Goal: Information Seeking & Learning: Learn about a topic

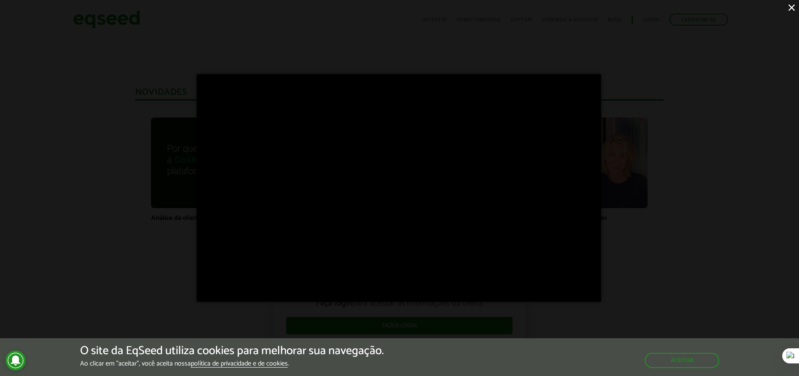
scroll to position [608, 0]
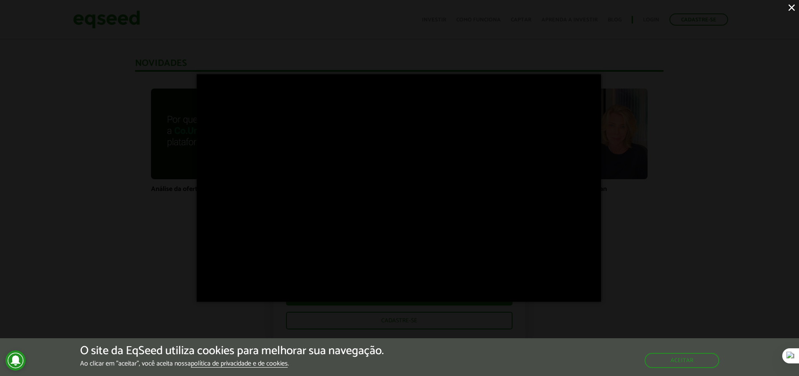
click at [792, 6] on button "×" at bounding box center [791, 7] width 15 height 15
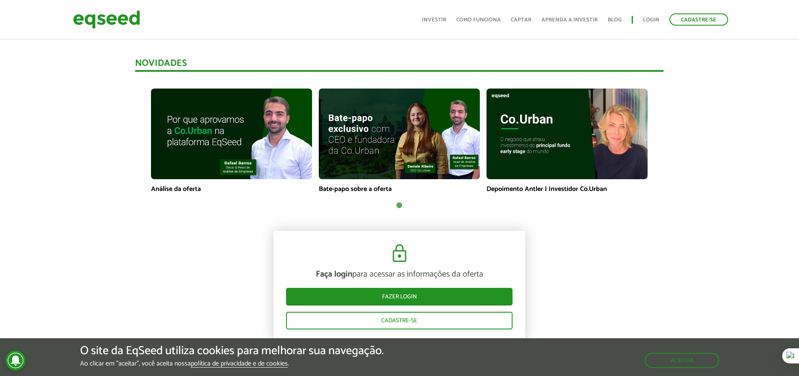
click at [424, 15] on ul "Início Investir Como funciona Captar Aprenda a investir Blog Login Cadastre-se" at bounding box center [575, 19] width 314 height 12
click at [431, 18] on link "Investir" at bounding box center [434, 19] width 24 height 5
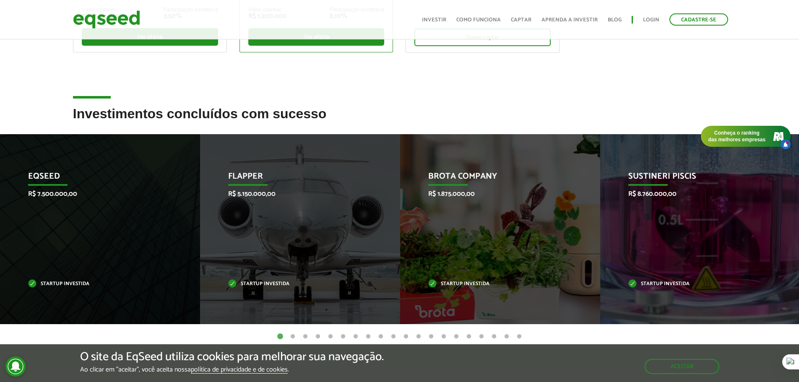
scroll to position [335, 0]
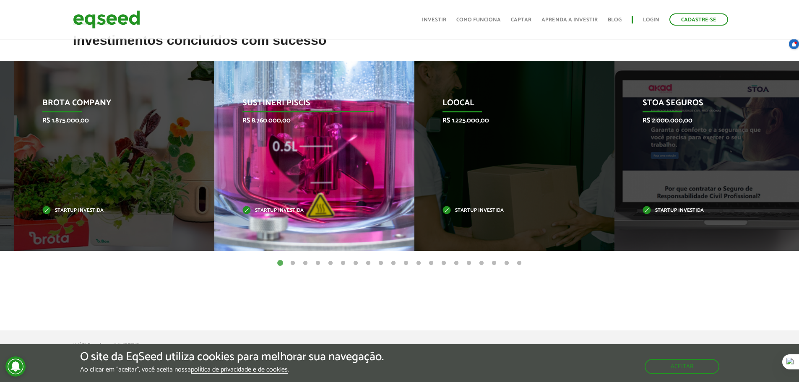
drag, startPoint x: 657, startPoint y: 122, endPoint x: 272, endPoint y: 116, distance: 385.8
click at [272, 117] on p "R$ 8.760.000,00" at bounding box center [307, 121] width 131 height 8
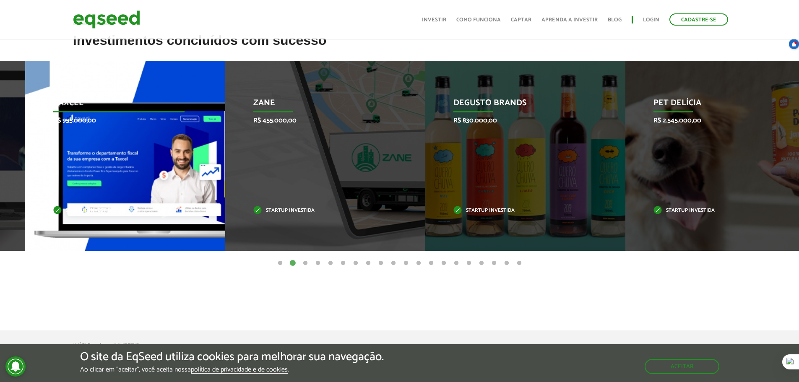
drag, startPoint x: 516, startPoint y: 117, endPoint x: 141, endPoint y: 105, distance: 375.0
click at [141, 105] on div "Taxcel R$ 955.000,00 Startup investida" at bounding box center [118, 156] width 187 height 190
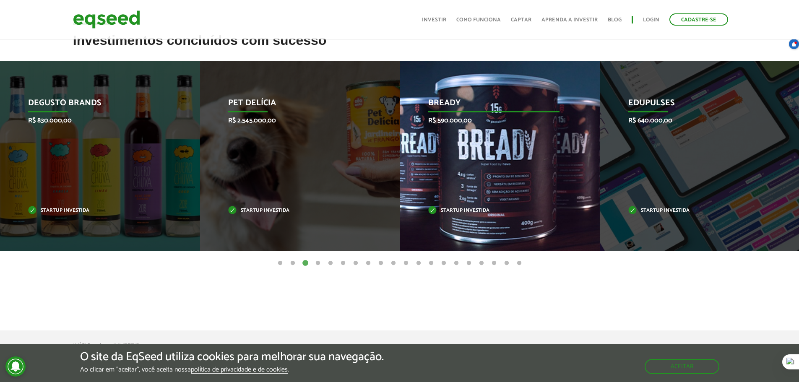
drag, startPoint x: 573, startPoint y: 115, endPoint x: 133, endPoint y: 91, distance: 440.5
click at [400, 91] on div "Bready R$ 590.000,00 Startup investida" at bounding box center [493, 156] width 187 height 190
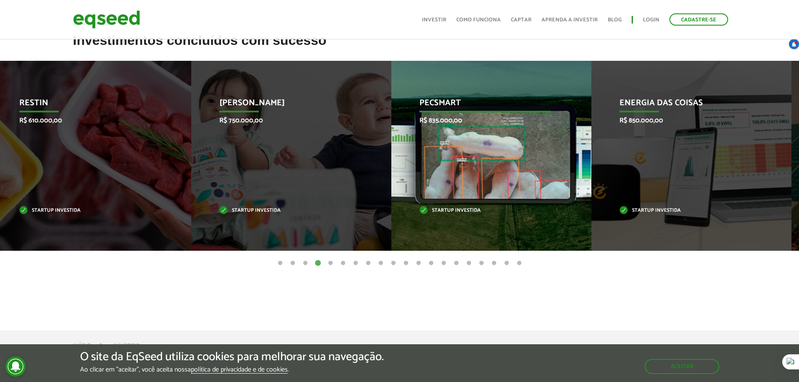
drag, startPoint x: 534, startPoint y: 117, endPoint x: 0, endPoint y: 61, distance: 537.1
click at [391, 79] on div "Pecsmart R$ 835.000,00 Startup investida" at bounding box center [484, 156] width 187 height 190
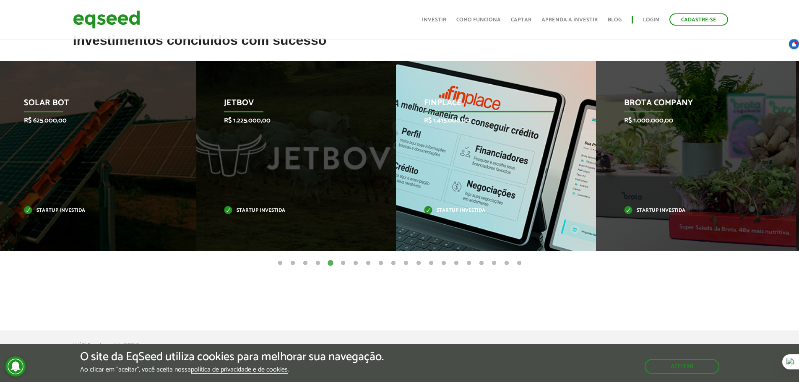
drag, startPoint x: 553, startPoint y: 119, endPoint x: 0, endPoint y: 83, distance: 553.8
click at [396, 94] on div "Finplace R$ 1.415.000,00 Startup investida" at bounding box center [489, 156] width 187 height 190
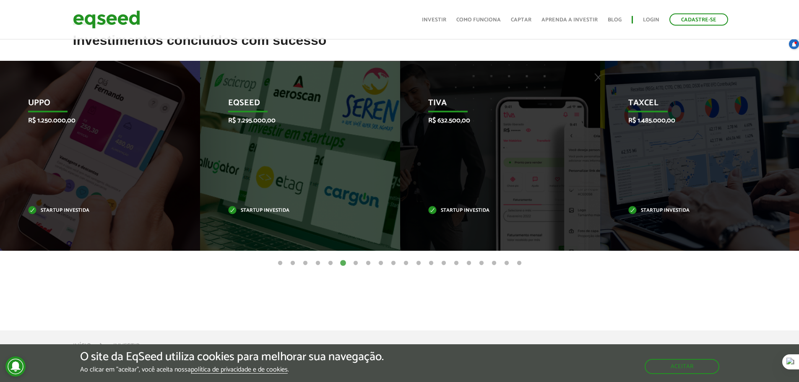
drag, startPoint x: 492, startPoint y: 113, endPoint x: 0, endPoint y: 46, distance: 496.4
click at [8, 58] on div "Investimentos concluídos com sucesso Invoop R$ 250.000,00 Startup investida Pro…" at bounding box center [399, 148] width 799 height 230
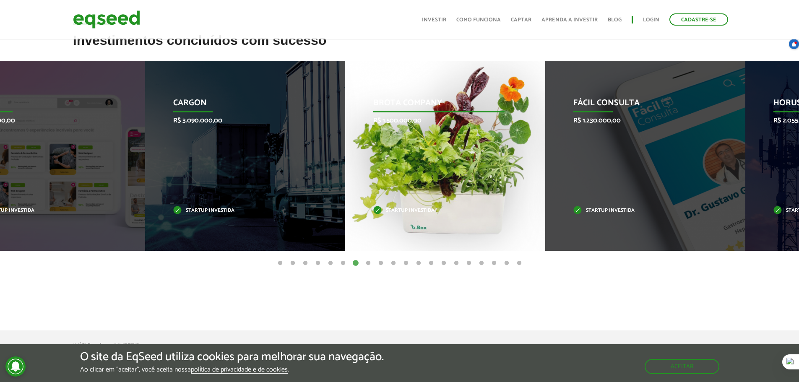
drag, startPoint x: 615, startPoint y: 104, endPoint x: 60, endPoint y: 68, distance: 556.3
click at [545, 72] on div "Fácil Consulta R$ 1.230.000,00 Startup investida" at bounding box center [638, 156] width 187 height 190
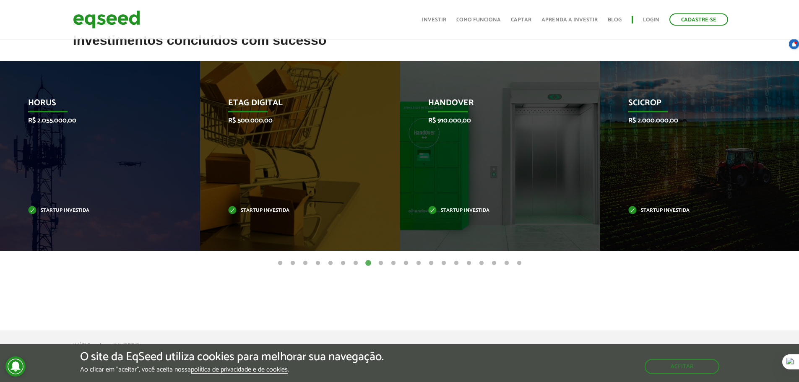
drag, startPoint x: 640, startPoint y: 99, endPoint x: 61, endPoint y: 46, distance: 581.5
click at [115, 49] on div "Investimentos concluídos com sucesso Invoop R$ 250.000,00 Startup investida Pro…" at bounding box center [399, 148] width 799 height 230
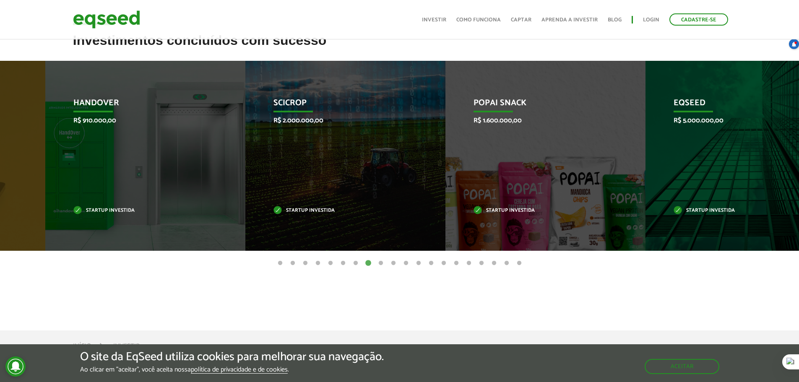
drag, startPoint x: 700, startPoint y: 115, endPoint x: 169, endPoint y: 59, distance: 534.3
click at [170, 59] on div "Investimentos concluídos com sucesso Invoop R$ 250.000,00 Startup investida Pro…" at bounding box center [399, 148] width 799 height 230
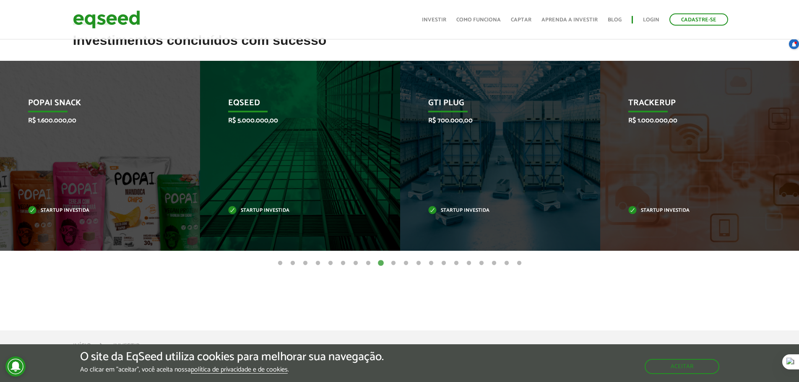
drag, startPoint x: 673, startPoint y: 114, endPoint x: 188, endPoint y: 63, distance: 487.4
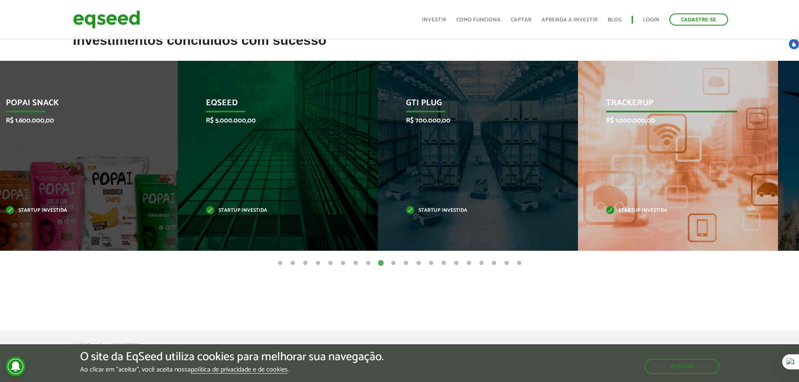
drag, startPoint x: 595, startPoint y: 122, endPoint x: 156, endPoint y: 81, distance: 440.6
click at [578, 81] on div "TrackerUp R$ 1.000.000,00 Startup investida" at bounding box center [671, 156] width 187 height 190
